Goal: Task Accomplishment & Management: Use online tool/utility

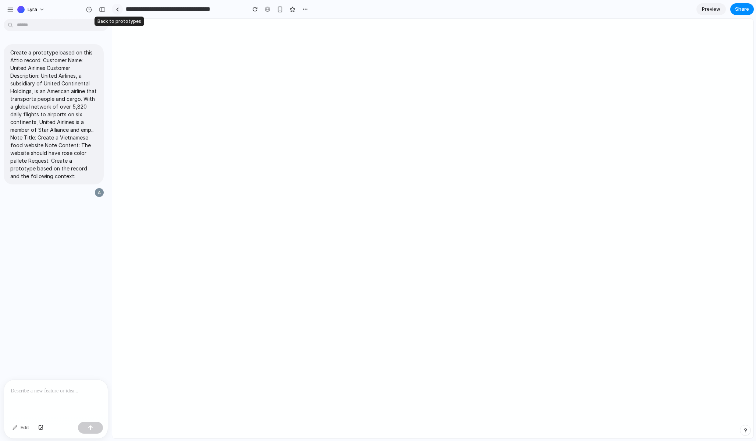
click at [117, 10] on div at bounding box center [117, 9] width 3 height 4
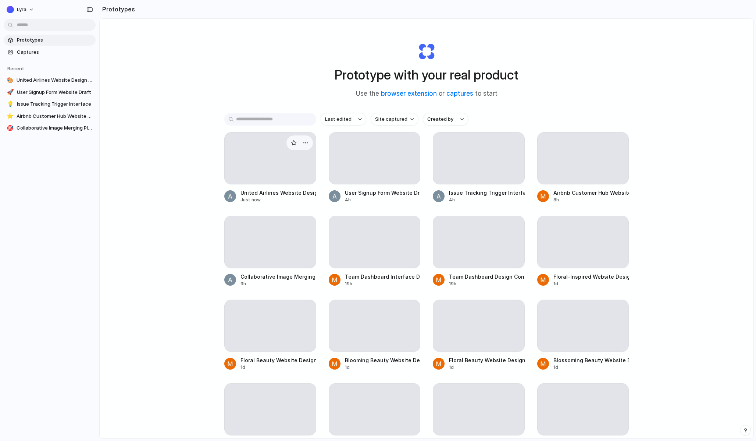
click at [231, 196] on div at bounding box center [230, 196] width 12 height 12
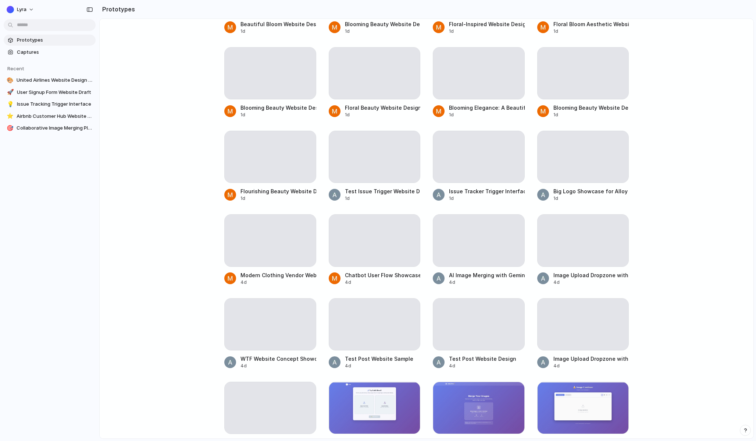
scroll to position [490, 0]
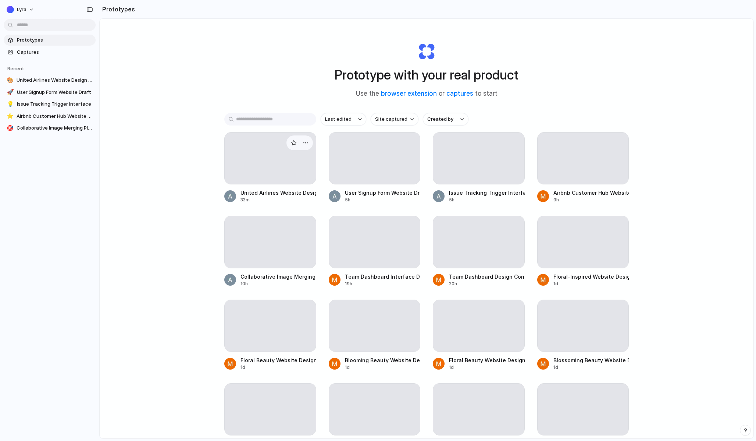
click at [243, 164] on div at bounding box center [270, 158] width 91 height 52
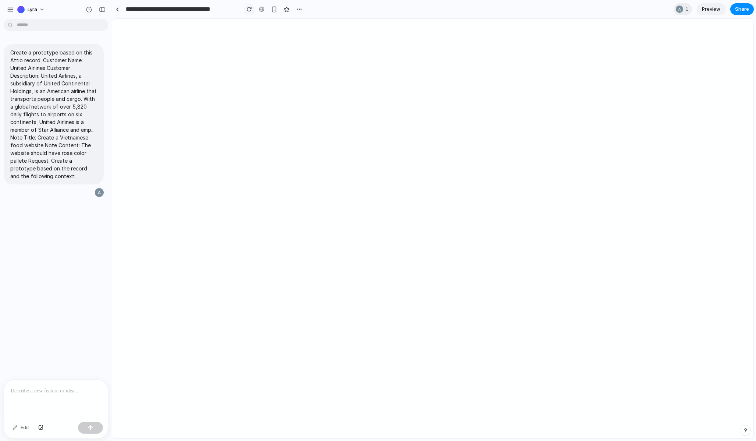
click at [249, 10] on div "button" at bounding box center [249, 9] width 5 height 5
click at [247, 9] on div "button" at bounding box center [249, 9] width 5 height 5
click at [691, 10] on span "1" at bounding box center [688, 9] width 5 height 7
drag, startPoint x: 685, startPoint y: 92, endPoint x: 688, endPoint y: 80, distance: 12.1
click at [685, 92] on div "Seen by Anthony Kroeger" at bounding box center [378, 220] width 756 height 441
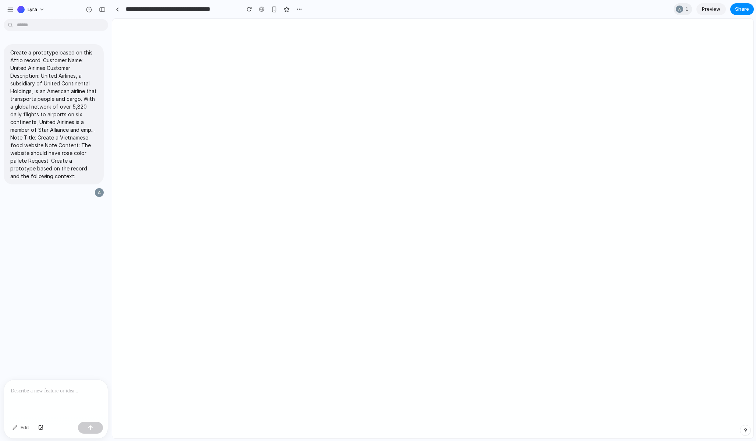
click at [700, 9] on link "Preview" at bounding box center [711, 9] width 29 height 12
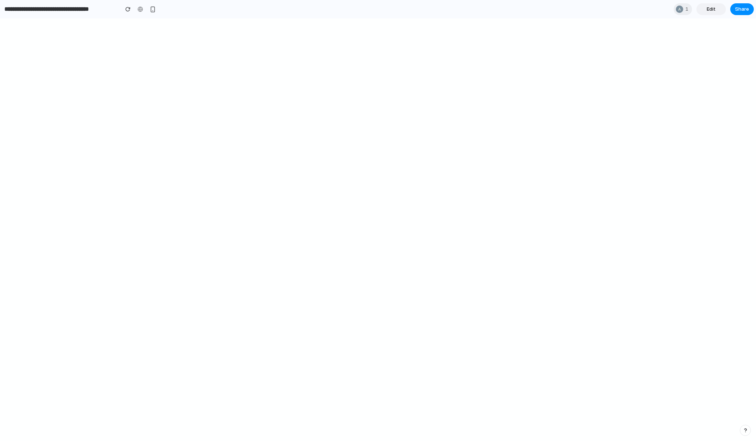
click at [713, 7] on span "Edit" at bounding box center [711, 9] width 9 height 7
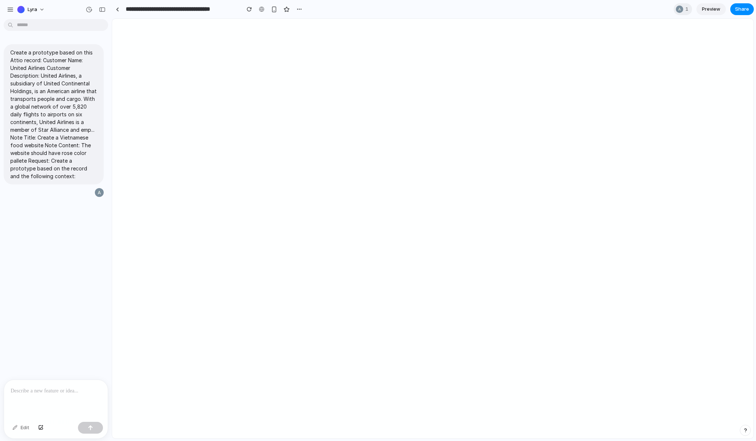
click at [27, 397] on div at bounding box center [56, 399] width 104 height 39
drag, startPoint x: 464, startPoint y: 266, endPoint x: 465, endPoint y: 257, distance: 9.3
click at [465, 257] on div at bounding box center [433, 228] width 642 height 419
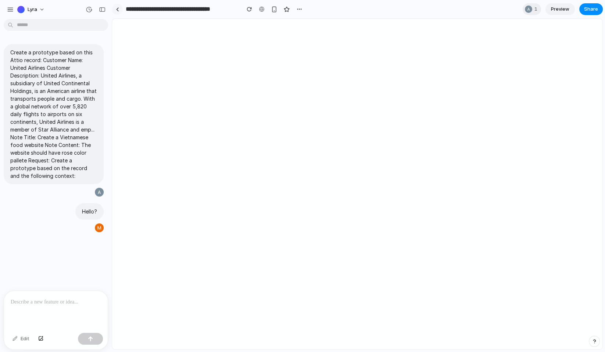
click at [117, 6] on link at bounding box center [117, 9] width 11 height 11
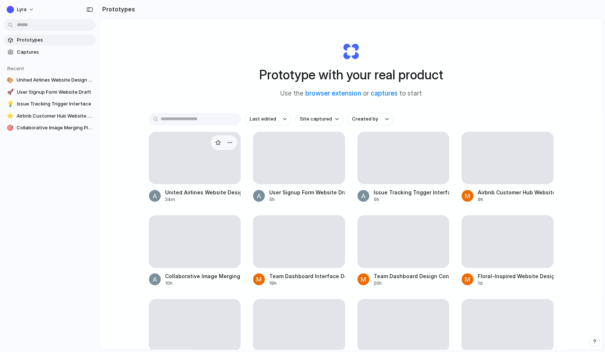
click at [202, 154] on div at bounding box center [194, 158] width 91 height 52
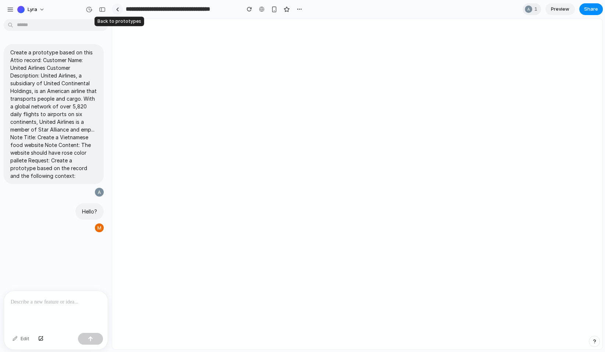
click at [118, 7] on link at bounding box center [117, 9] width 11 height 11
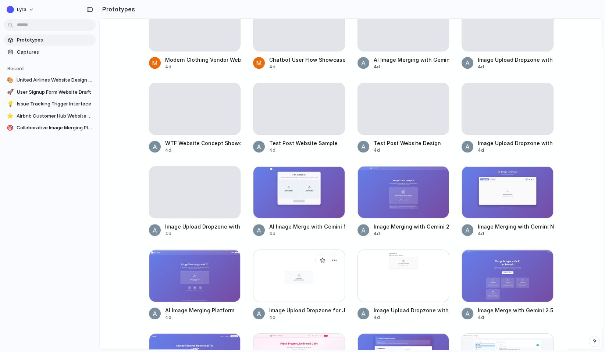
scroll to position [824, 0]
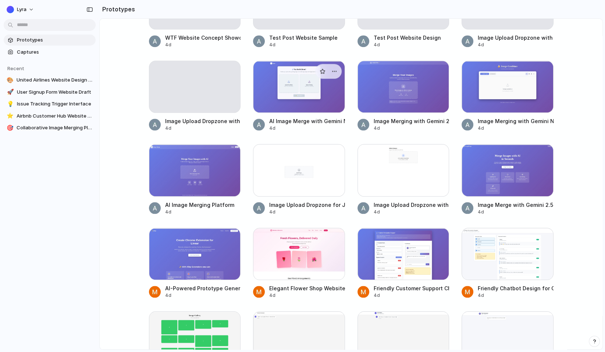
click at [285, 82] on div at bounding box center [299, 87] width 92 height 52
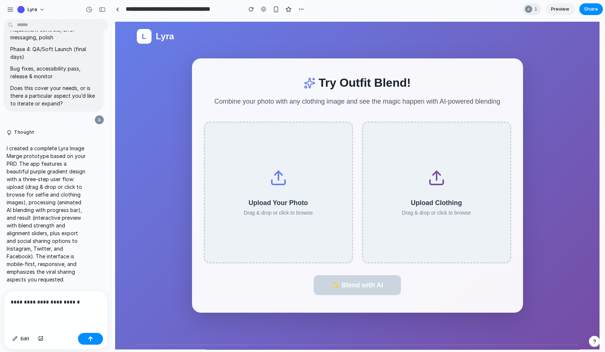
scroll to position [1729, 0]
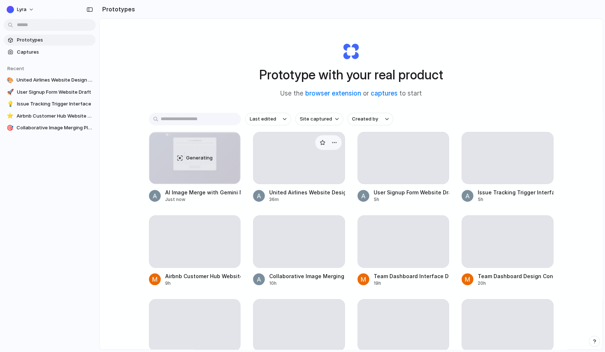
click at [286, 164] on div at bounding box center [298, 158] width 91 height 52
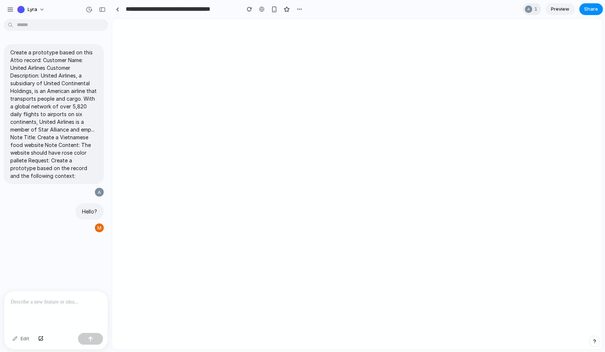
click at [72, 307] on div at bounding box center [56, 310] width 104 height 39
click at [114, 13] on link at bounding box center [117, 9] width 11 height 11
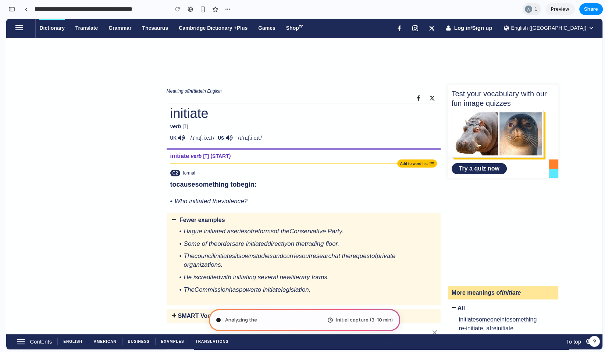
type input "**********"
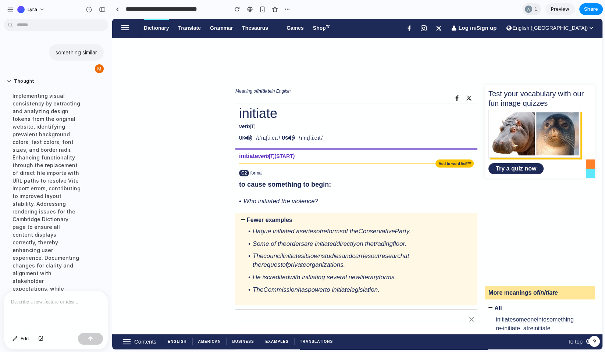
scroll to position [258, 0]
